Goal: Task Accomplishment & Management: Use online tool/utility

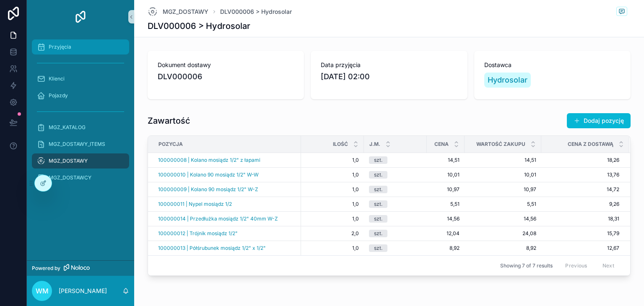
click at [74, 47] on div "Przyjęcia" at bounding box center [80, 46] width 87 height 13
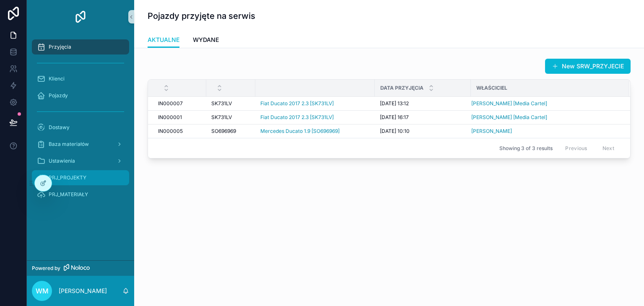
click at [83, 177] on span "PRJ_PROJEKTY" at bounding box center [68, 177] width 38 height 7
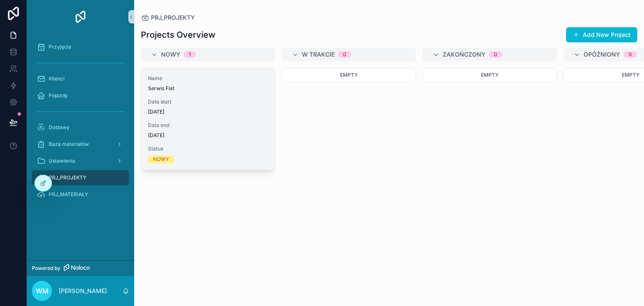
click at [184, 101] on span "Data start" at bounding box center [208, 102] width 120 height 7
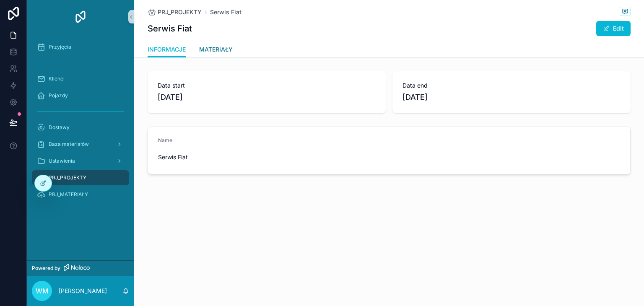
click at [228, 49] on span "MATERIAŁY" at bounding box center [216, 49] width 34 height 8
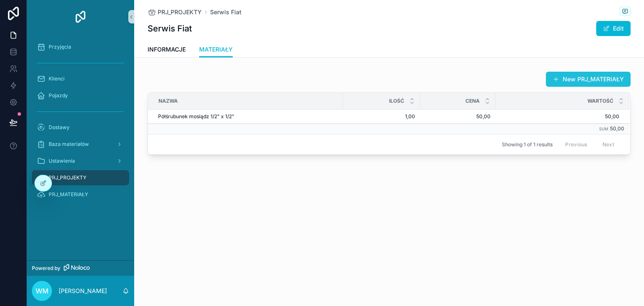
click at [589, 75] on button "New PRJ_MATERIAŁY" at bounding box center [588, 79] width 85 height 15
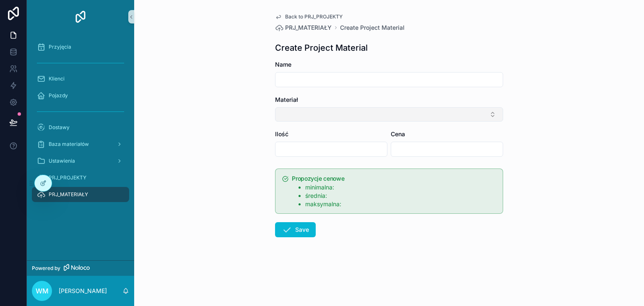
click at [307, 113] on button "Select Button" at bounding box center [389, 114] width 228 height 14
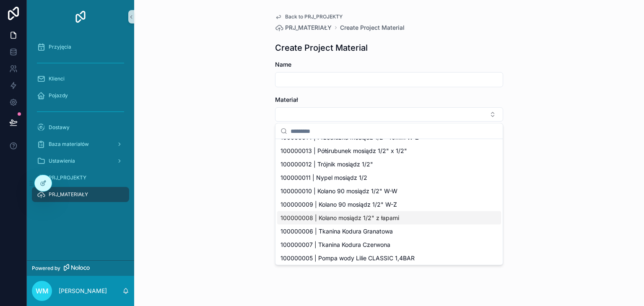
scroll to position [186, 0]
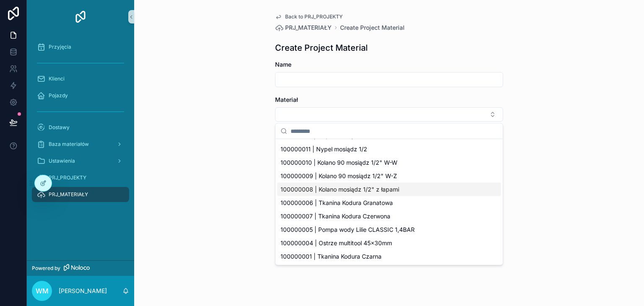
click at [349, 192] on span "100000008 | Kolano mosiądz 1/2" z łapami" at bounding box center [339, 189] width 119 height 8
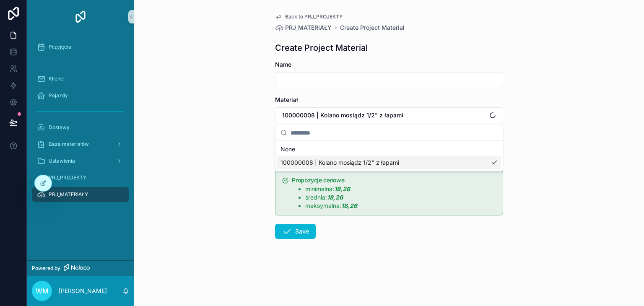
scroll to position [0, 0]
click at [328, 153] on input "scrollable content" at bounding box center [331, 151] width 112 height 12
type input "****"
click at [396, 151] on input "scrollable content" at bounding box center [447, 151] width 112 height 12
type input "*****"
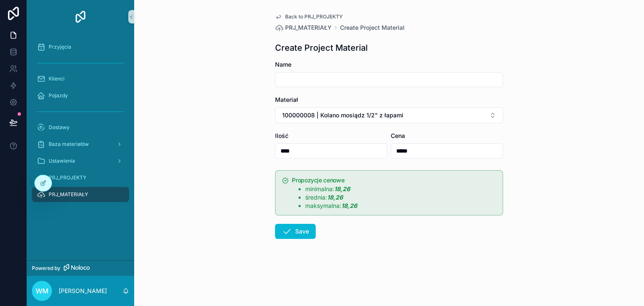
click at [524, 138] on div "Back to PRJ_PROJEKTY PRJ_MATERIAŁY Create Project Material Create Project Mater…" at bounding box center [389, 153] width 510 height 306
click at [309, 233] on button "Save" at bounding box center [295, 231] width 41 height 15
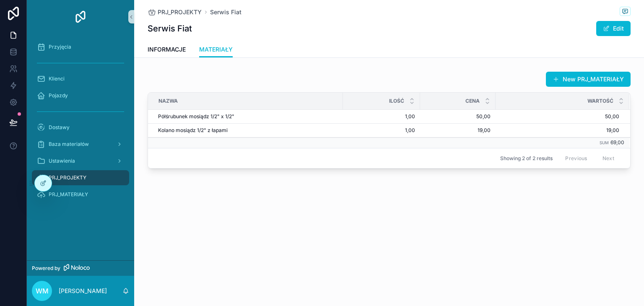
click at [262, 42] on div "INFORMACJE MATERIAŁY" at bounding box center [389, 50] width 483 height 16
click at [267, 69] on div "New PRJ_MATERIAŁY Nazwa Ilość Cena Wartość Półśrubunek mosiądz 1/2" x 1/2" Półś…" at bounding box center [389, 120] width 510 height 104
click at [231, 75] on div "New PRJ_MATERIAŁY" at bounding box center [389, 79] width 483 height 16
click at [176, 51] on span "INFORMACJE" at bounding box center [167, 49] width 38 height 8
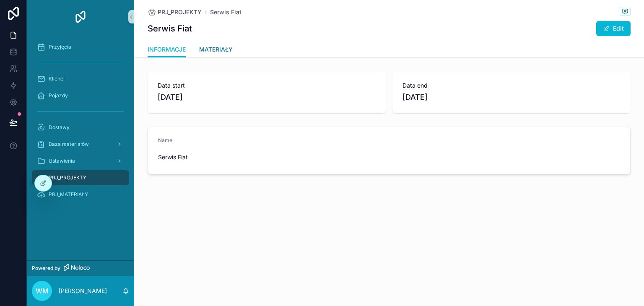
click at [223, 49] on span "MATERIAŁY" at bounding box center [216, 49] width 34 height 8
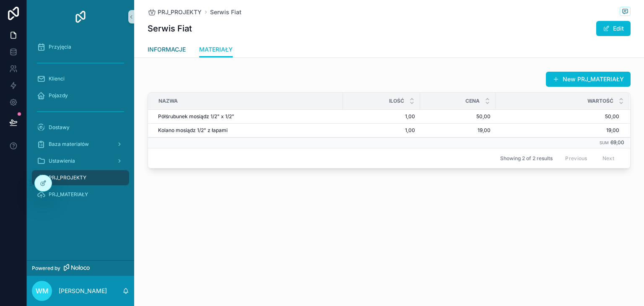
click at [181, 47] on span "INFORMACJE" at bounding box center [167, 49] width 38 height 8
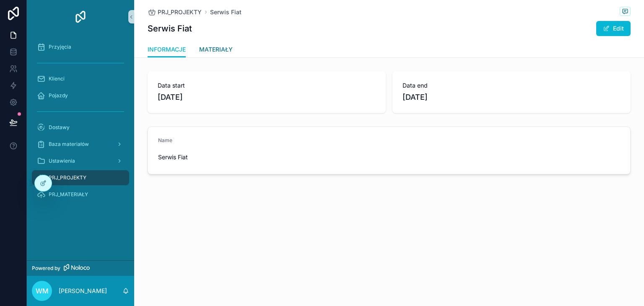
click at [213, 52] on span "MATERIAŁY" at bounding box center [216, 49] width 34 height 8
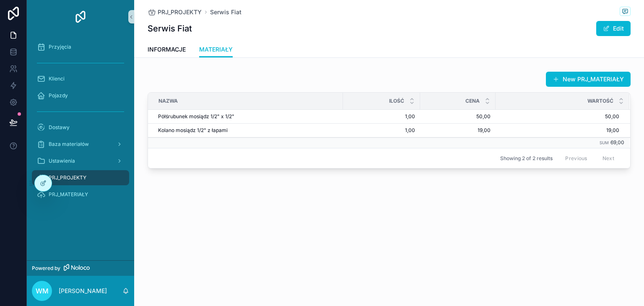
click at [599, 194] on div "PRJ_PROJEKTY Serwis Fiat Serwis Fiat Edit MATERIAŁY INFORMACJE MATERIAŁY New PR…" at bounding box center [389, 113] width 510 height 226
click at [335, 66] on div "PRJ_PROJEKTY Serwis Fiat Serwis Fiat Edit MATERIAŁY INFORMACJE MATERIAŁY New PR…" at bounding box center [389, 113] width 510 height 226
click at [247, 80] on div "New PRJ_MATERIAŁY" at bounding box center [389, 79] width 483 height 16
click at [174, 54] on link "INFORMACJE" at bounding box center [167, 50] width 38 height 17
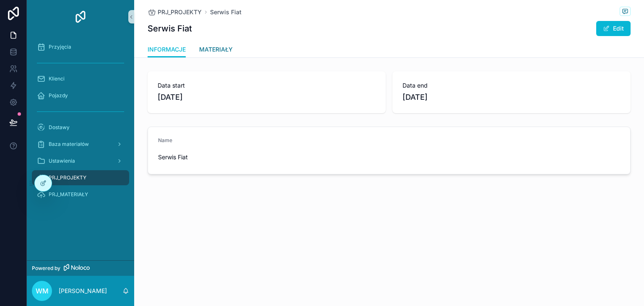
click at [211, 51] on span "MATERIAŁY" at bounding box center [216, 49] width 34 height 8
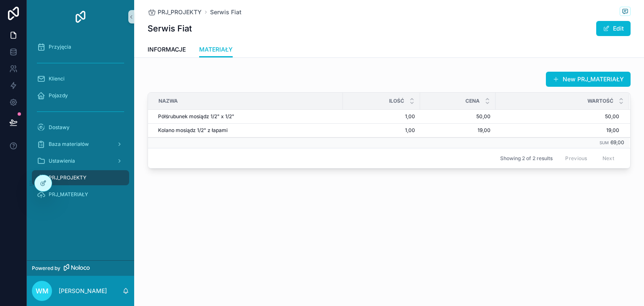
click at [213, 76] on div "New PRJ_MATERIAŁY" at bounding box center [389, 79] width 483 height 16
click at [236, 74] on div "New PRJ_MATERIAŁY" at bounding box center [389, 79] width 483 height 16
click at [179, 44] on link "INFORMACJE" at bounding box center [167, 50] width 38 height 17
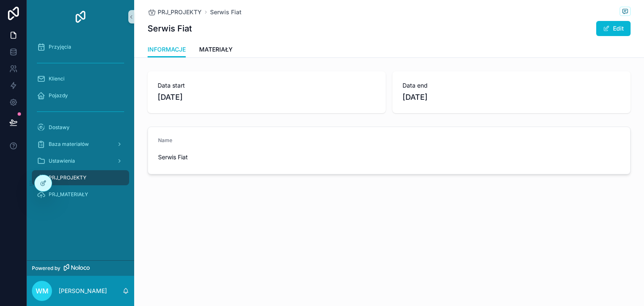
click at [217, 59] on div "PRJ_PROJEKTY Serwis Fiat Serwis Fiat Edit INFORMACJE INFORMACJE MATERIAŁY Data …" at bounding box center [389, 115] width 510 height 231
click at [218, 52] on span "MATERIAŁY" at bounding box center [216, 49] width 34 height 8
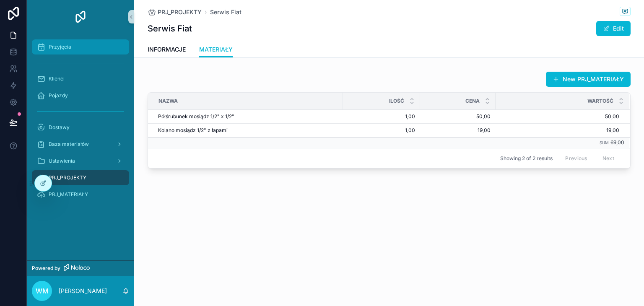
click at [88, 51] on div "Przyjęcia" at bounding box center [80, 46] width 87 height 13
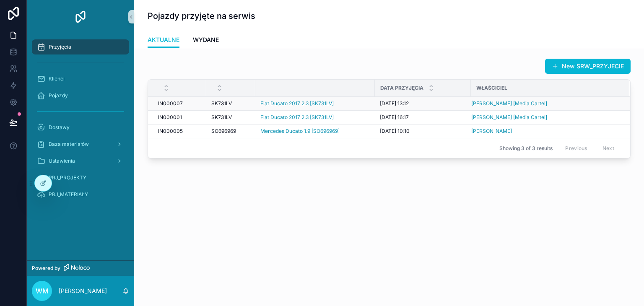
click at [180, 103] on span "IN000007" at bounding box center [170, 103] width 25 height 7
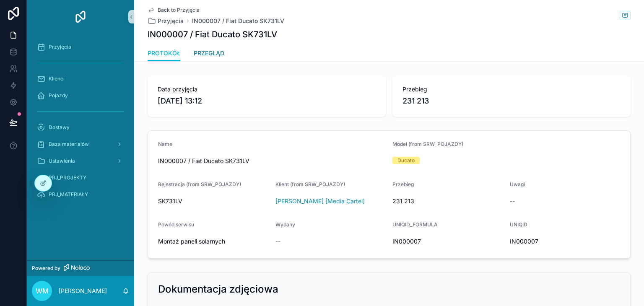
click at [209, 59] on link "PRZEGLĄD" at bounding box center [209, 54] width 31 height 17
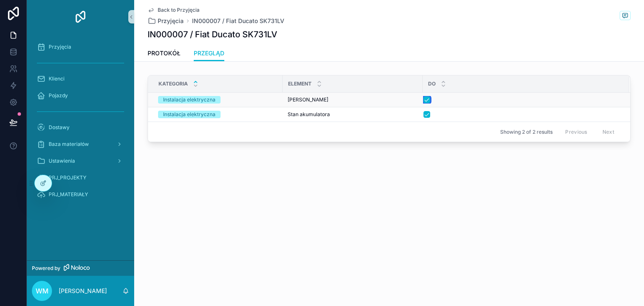
click at [427, 101] on button "scrollable content" at bounding box center [426, 99] width 7 height 7
click at [426, 98] on button "scrollable content" at bounding box center [426, 99] width 7 height 7
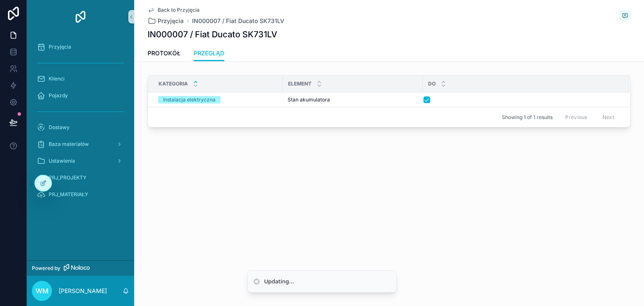
click at [449, 129] on div "Kategoria Element DO Instalacja elektryczna Stan akumulatora Stan akumulatora S…" at bounding box center [389, 103] width 510 height 62
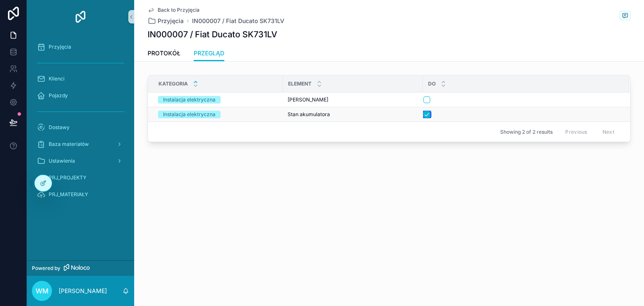
click at [428, 114] on button "scrollable content" at bounding box center [426, 114] width 7 height 7
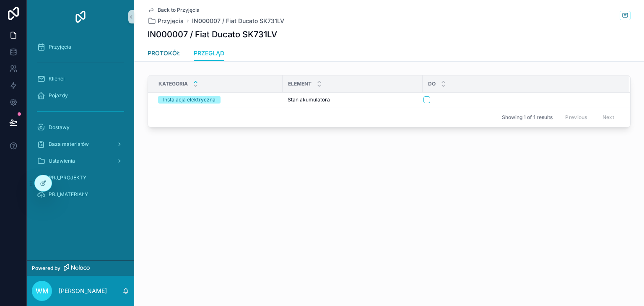
click at [178, 52] on span "PROTOKÓŁ" at bounding box center [164, 53] width 33 height 8
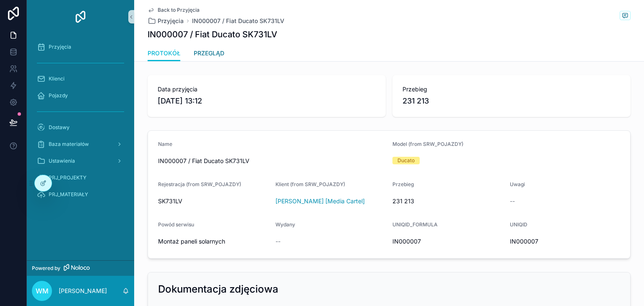
click at [204, 52] on span "PRZEGLĄD" at bounding box center [209, 53] width 31 height 8
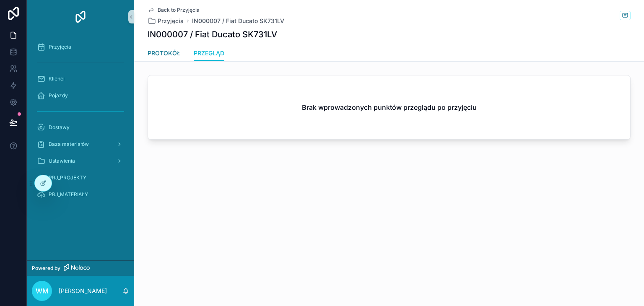
click at [178, 52] on span "PROTOKÓŁ" at bounding box center [164, 53] width 33 height 8
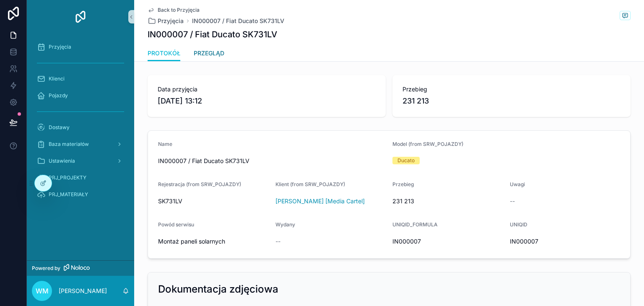
click at [197, 51] on span "PRZEGLĄD" at bounding box center [209, 53] width 31 height 8
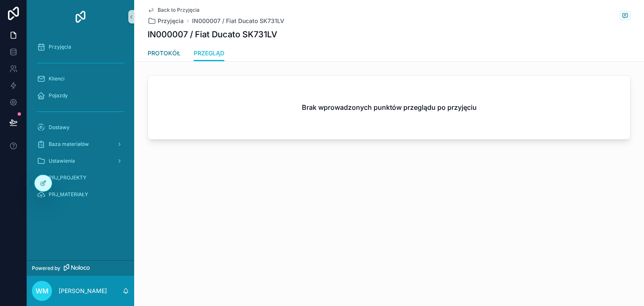
click at [168, 54] on span "PROTOKÓŁ" at bounding box center [164, 53] width 33 height 8
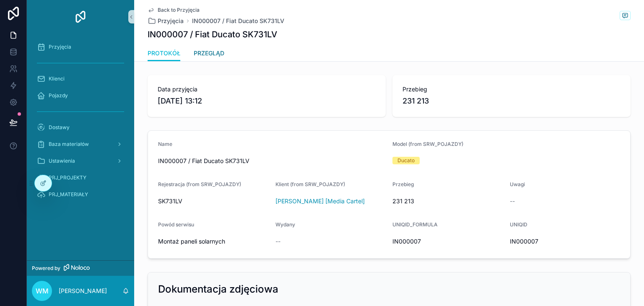
click at [203, 61] on link "PRZEGLĄD" at bounding box center [209, 54] width 31 height 17
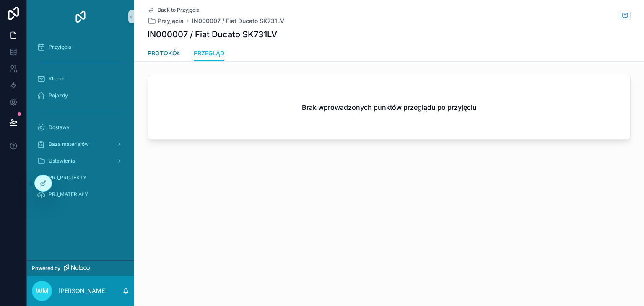
click at [164, 54] on span "PROTOKÓŁ" at bounding box center [164, 53] width 33 height 8
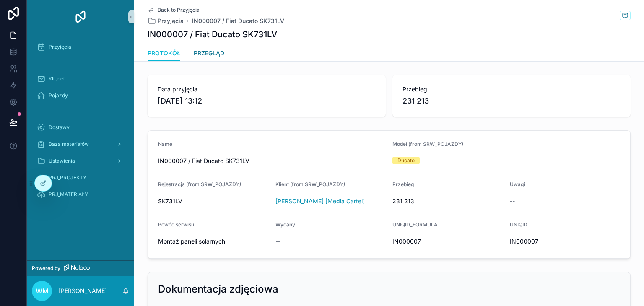
click at [219, 52] on span "PRZEGLĄD" at bounding box center [209, 53] width 31 height 8
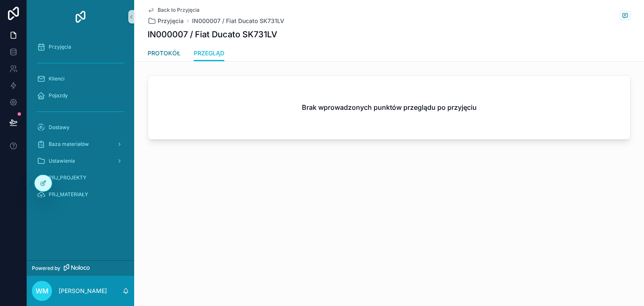
click at [168, 58] on link "PROTOKÓŁ" at bounding box center [164, 54] width 33 height 17
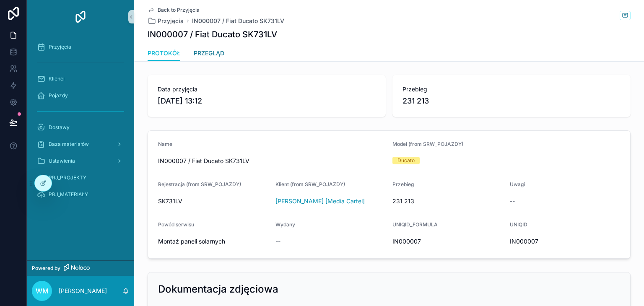
click at [194, 54] on span "PRZEGLĄD" at bounding box center [209, 53] width 31 height 8
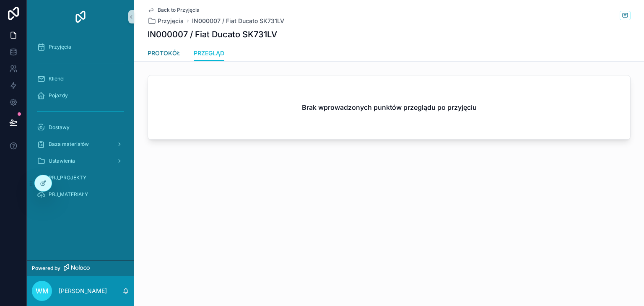
click at [165, 58] on link "PROTOKÓŁ" at bounding box center [164, 54] width 33 height 17
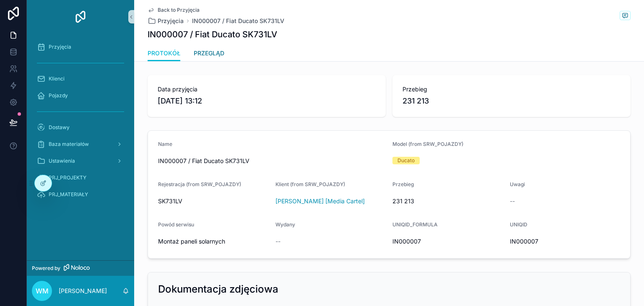
click at [195, 56] on span "PRZEGLĄD" at bounding box center [209, 53] width 31 height 8
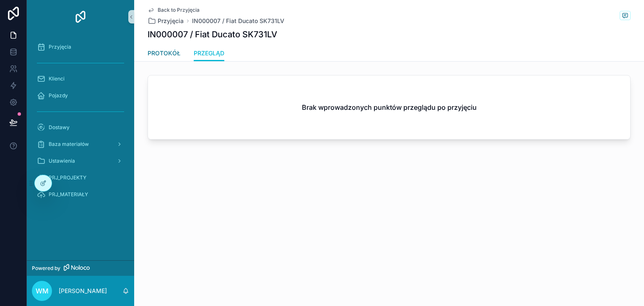
click at [171, 58] on link "PROTOKÓŁ" at bounding box center [164, 54] width 33 height 17
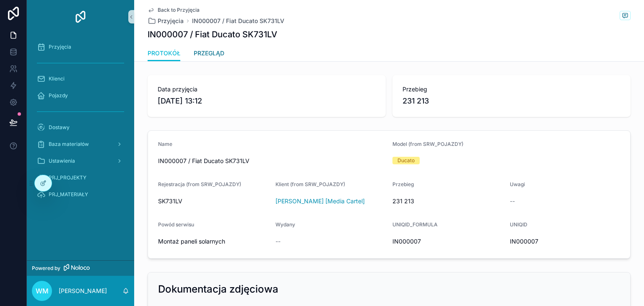
click at [204, 55] on span "PRZEGLĄD" at bounding box center [209, 53] width 31 height 8
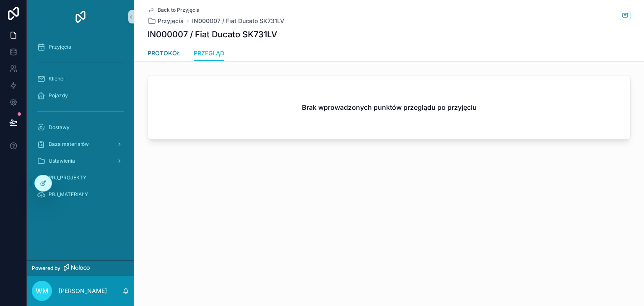
click at [170, 58] on link "PROTOKÓŁ" at bounding box center [164, 54] width 33 height 17
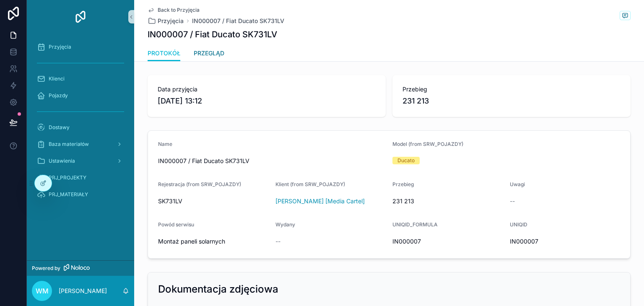
click at [200, 54] on span "PRZEGLĄD" at bounding box center [209, 53] width 31 height 8
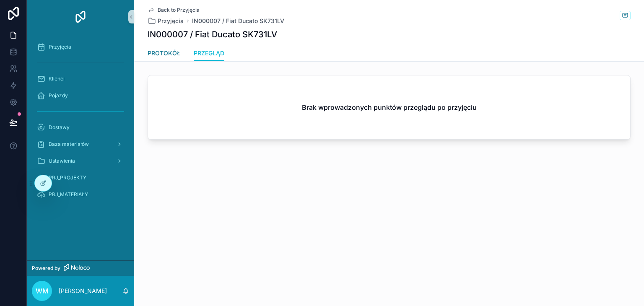
click at [174, 56] on span "PROTOKÓŁ" at bounding box center [164, 53] width 33 height 8
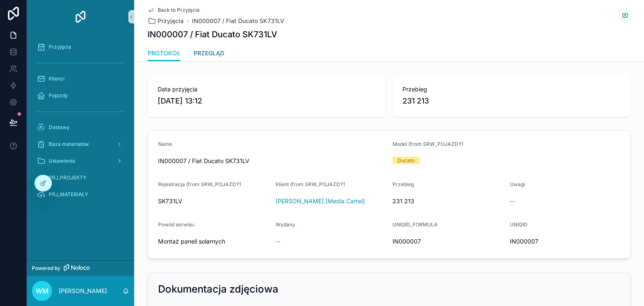
click at [194, 54] on span "PRZEGLĄD" at bounding box center [209, 53] width 31 height 8
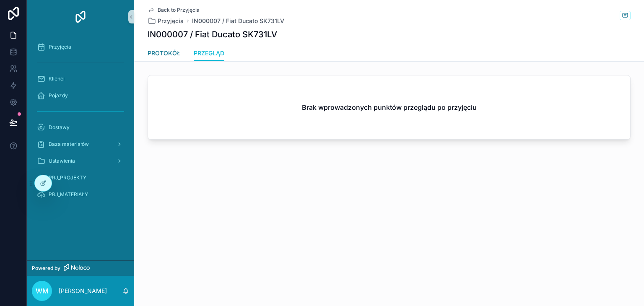
click at [171, 57] on span "PROTOKÓŁ" at bounding box center [164, 53] width 33 height 8
click at [188, 56] on div "PROTOKÓŁ PRZEGLĄD" at bounding box center [389, 53] width 483 height 16
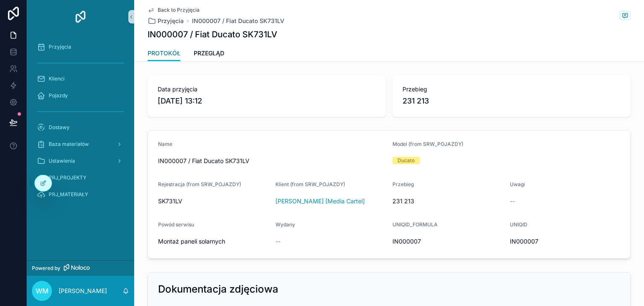
click at [167, 57] on link "PROTOKÓŁ" at bounding box center [164, 54] width 33 height 16
click at [189, 56] on div "PROTOKÓŁ PRZEGLĄD" at bounding box center [389, 53] width 483 height 16
click at [82, 177] on span "PRJ_PROJEKTY" at bounding box center [68, 177] width 38 height 7
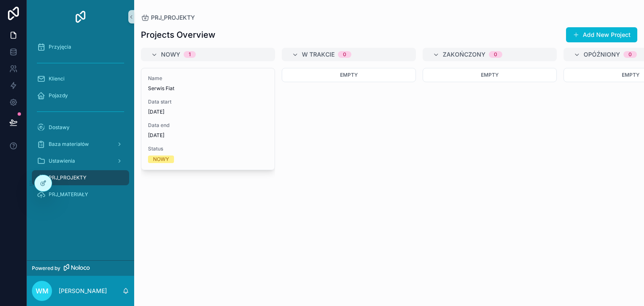
click at [217, 199] on div "Name Serwis Fiat Data start 10.08.2025 Data end 15.08.2025 Status NOWY" at bounding box center [208, 182] width 134 height 228
drag, startPoint x: 216, startPoint y: 206, endPoint x: 211, endPoint y: 190, distance: 17.0
click at [216, 206] on div "Name Serwis Fiat Data start 10.08.2025 Data end 15.08.2025 Status NOWY" at bounding box center [208, 182] width 134 height 228
click at [223, 208] on div "Name Serwis Fiat Data start 10.08.2025 Data end 15.08.2025 Status NOWY" at bounding box center [208, 182] width 134 height 228
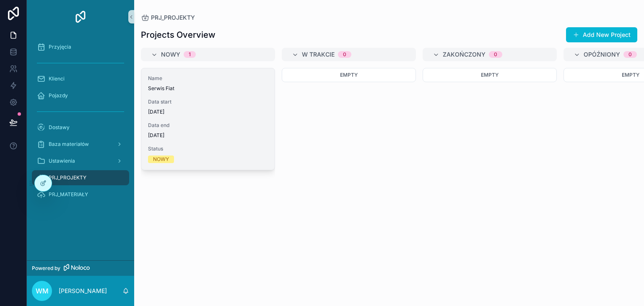
click at [221, 129] on div "Data end 15.08.2025" at bounding box center [208, 130] width 120 height 17
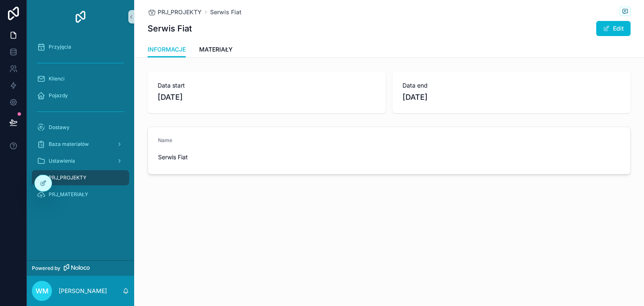
click at [262, 51] on div "INFORMACJE MATERIAŁY" at bounding box center [389, 50] width 483 height 16
drag, startPoint x: 260, startPoint y: 47, endPoint x: 190, endPoint y: 19, distance: 75.6
click at [260, 47] on div "INFORMACJE MATERIAŁY" at bounding box center [389, 50] width 483 height 16
click at [324, 221] on div "PRJ_PROJEKTY Serwis Fiat Serwis Fiat Edit INFORMACJE INFORMACJE MATERIAŁY Data …" at bounding box center [389, 115] width 510 height 231
